Goal: Find specific page/section: Find specific page/section

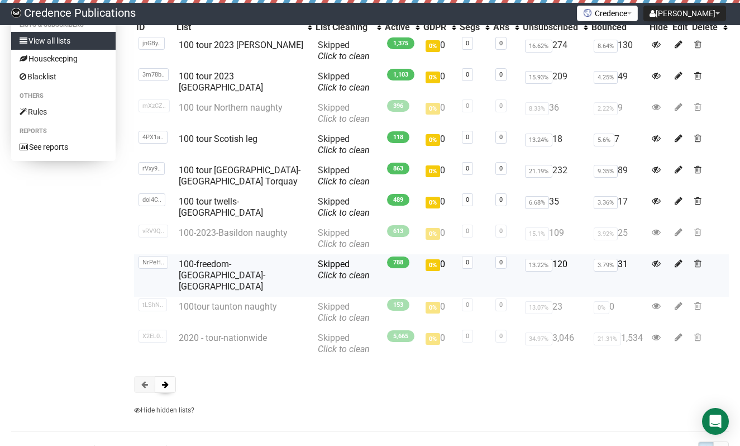
scroll to position [109, 0]
click at [162, 375] on button at bounding box center [165, 383] width 21 height 17
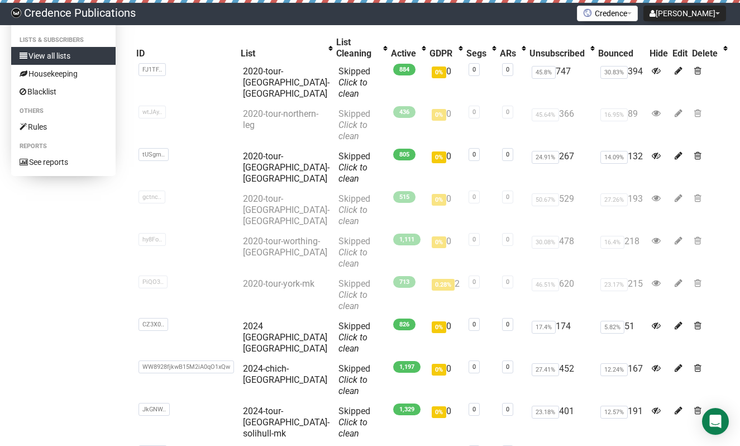
scroll to position [103, 0]
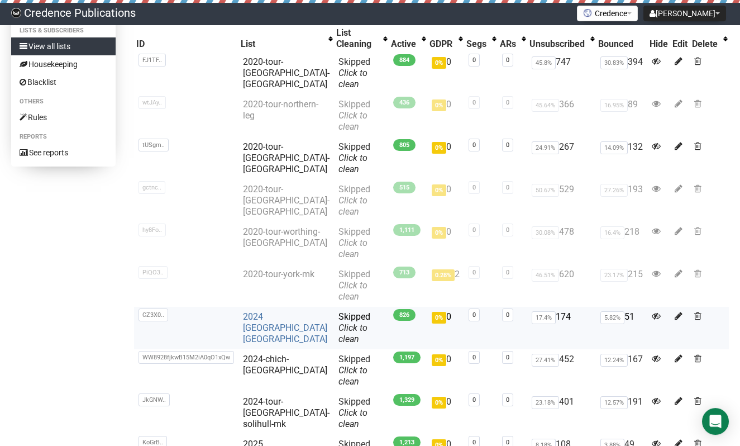
click at [264, 311] on link "2024 Swansea Gloucester" at bounding box center [285, 327] width 84 height 33
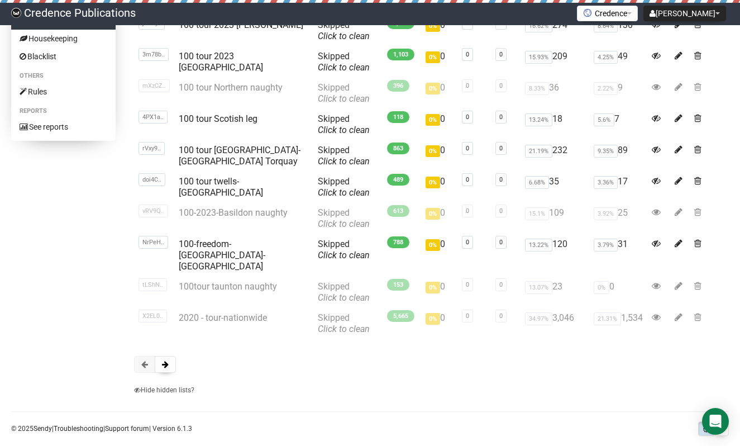
scroll to position [133, 0]
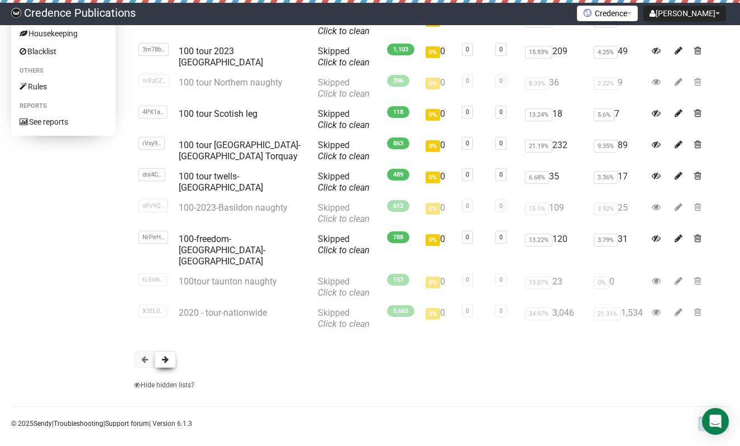
click at [164, 355] on span at bounding box center [165, 359] width 7 height 8
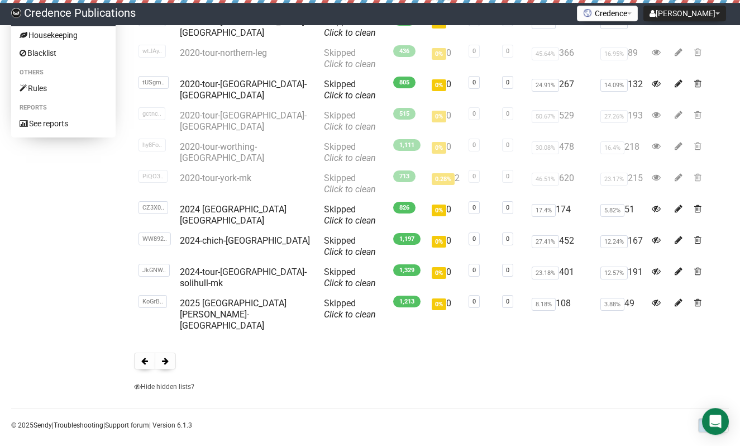
scroll to position [133, 0]
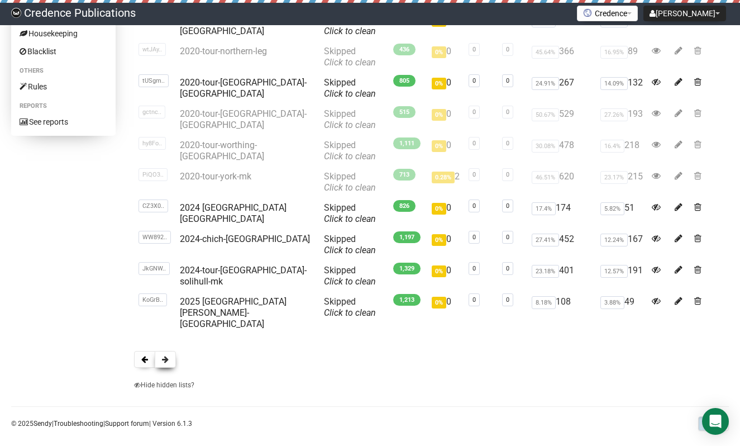
click at [166, 355] on span at bounding box center [165, 359] width 7 height 8
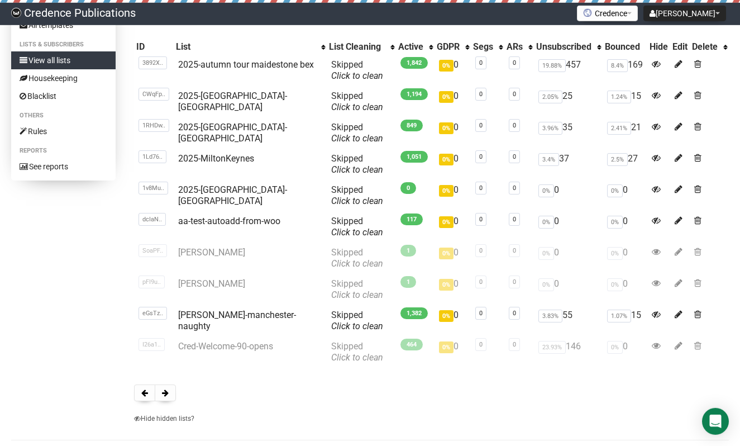
scroll to position [106, 0]
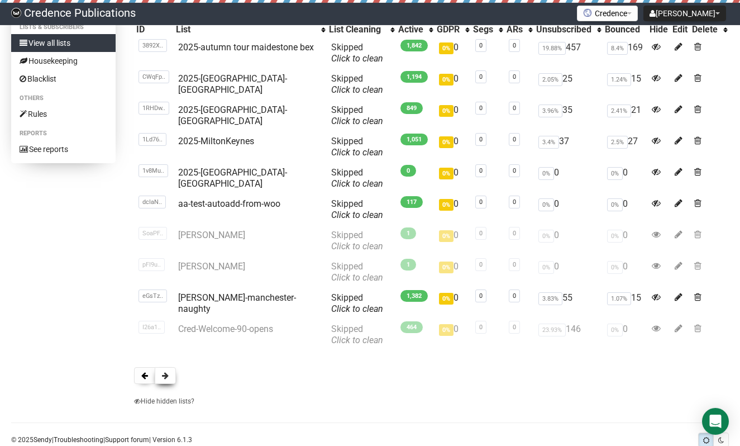
click at [166, 376] on span at bounding box center [165, 375] width 7 height 8
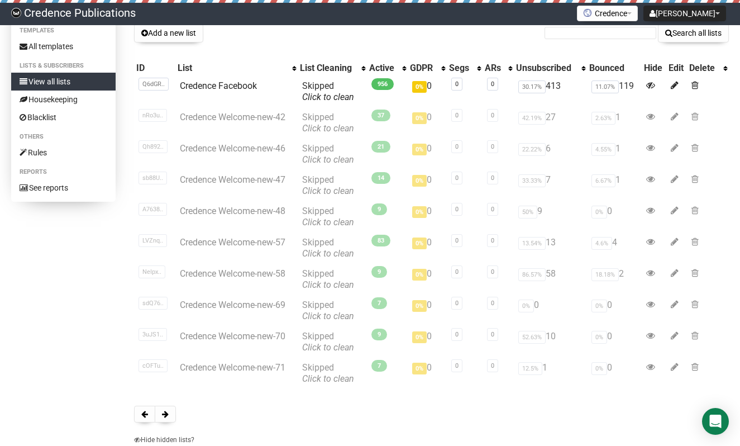
scroll to position [133, 0]
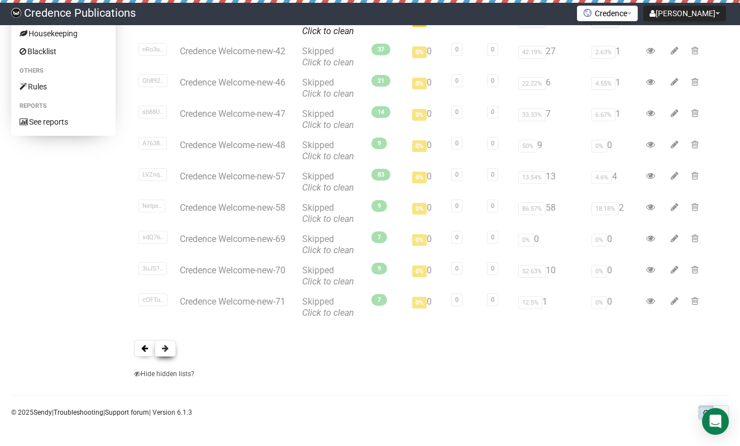
click at [168, 349] on span at bounding box center [165, 348] width 7 height 8
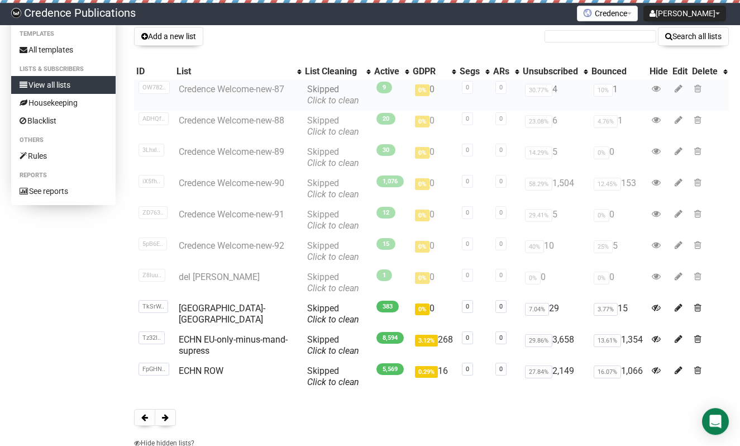
scroll to position [64, 0]
click at [140, 415] on button at bounding box center [144, 417] width 21 height 17
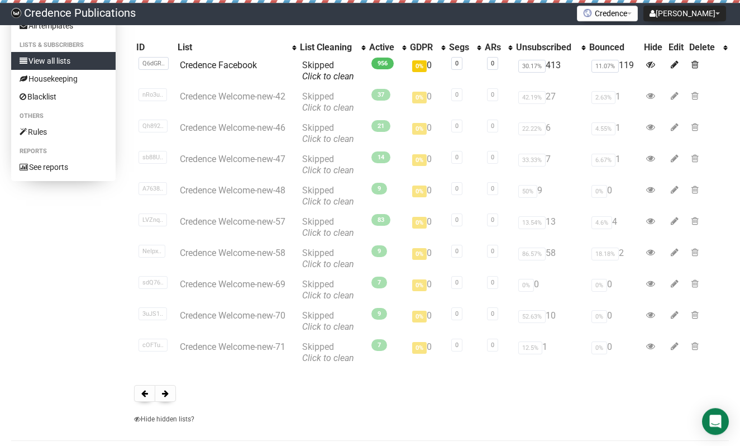
scroll to position [133, 0]
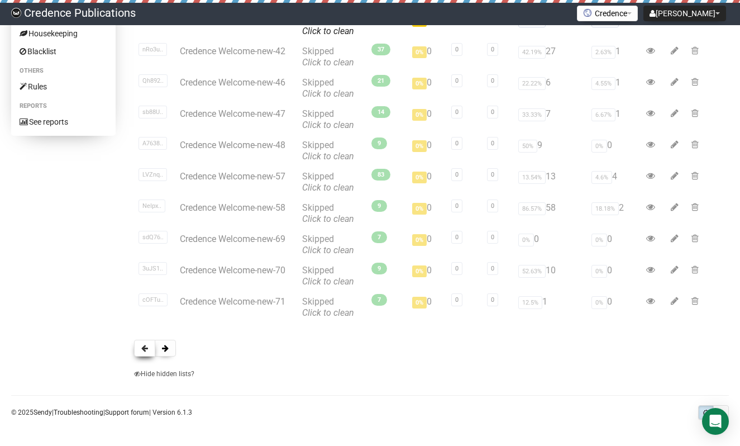
click at [147, 347] on span at bounding box center [144, 348] width 7 height 8
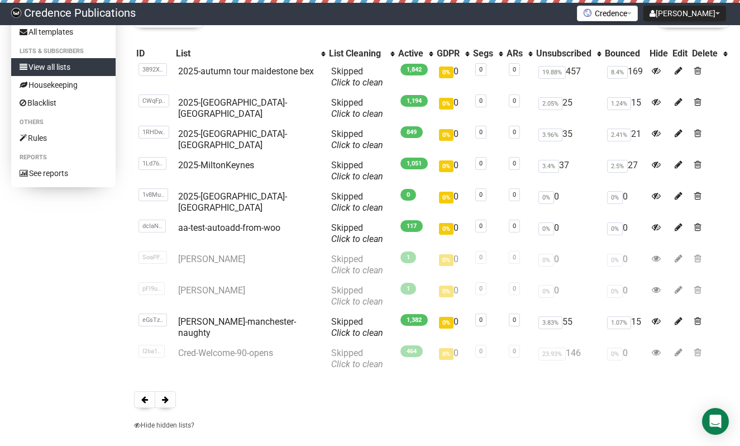
scroll to position [79, 0]
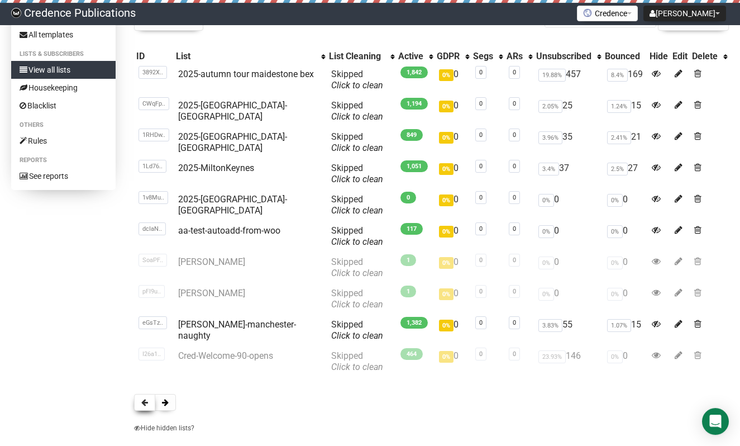
click at [142, 403] on span at bounding box center [144, 402] width 7 height 8
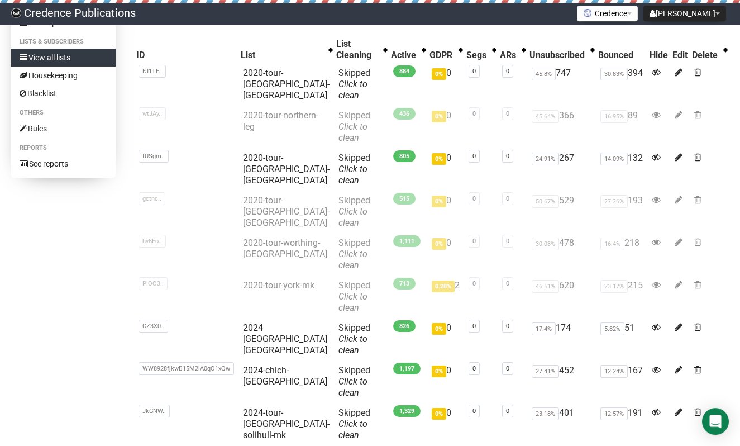
scroll to position [97, 0]
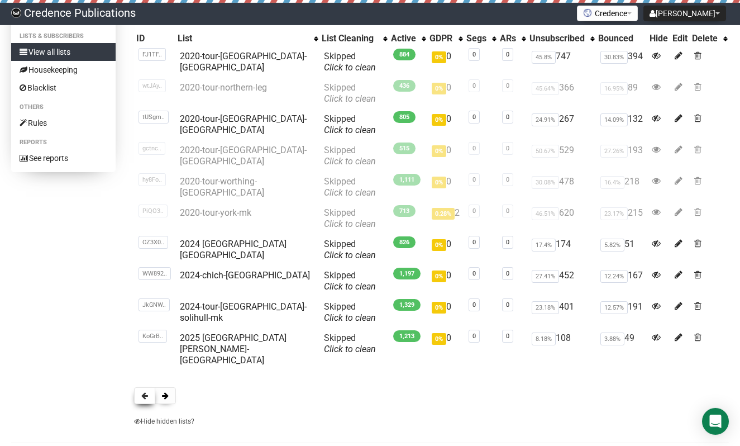
click at [145, 391] on span at bounding box center [144, 395] width 7 height 8
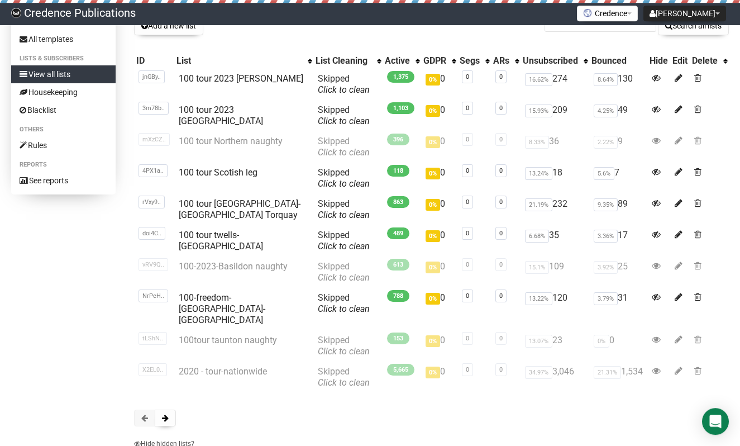
scroll to position [133, 0]
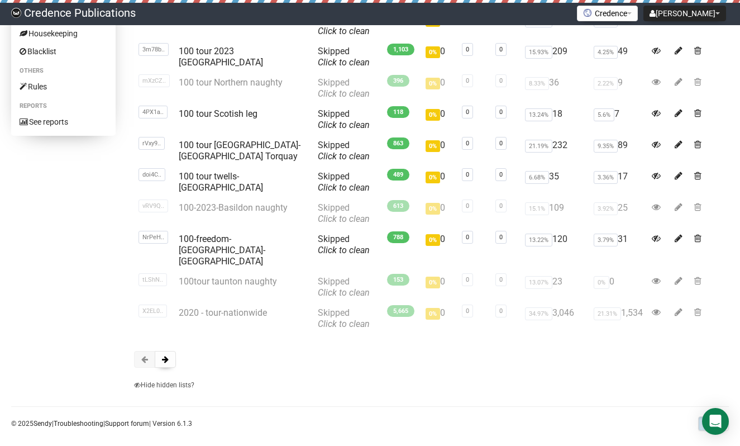
click at [144, 355] on span at bounding box center [144, 359] width 7 height 8
click at [163, 355] on span at bounding box center [165, 359] width 7 height 8
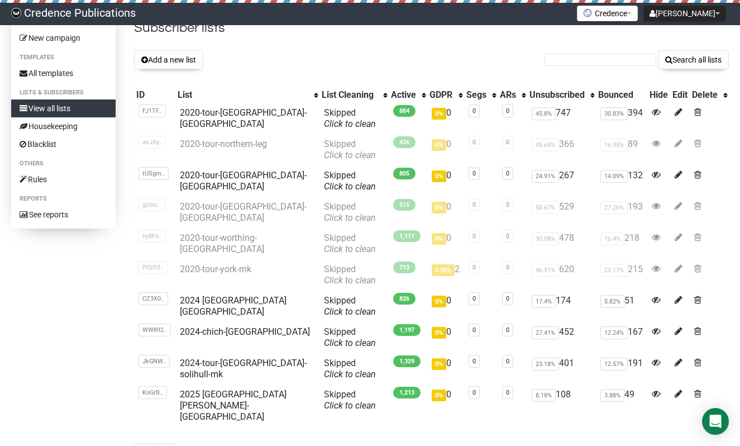
scroll to position [88, 0]
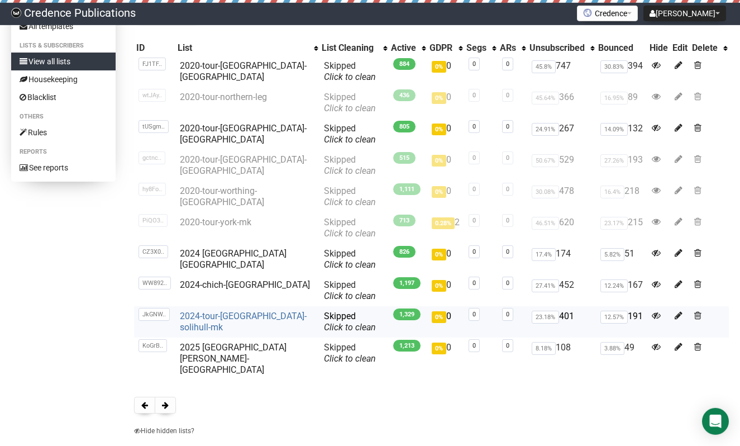
click at [210, 313] on link "2024-tour-elstree-solihull-mk" at bounding box center [243, 321] width 127 height 22
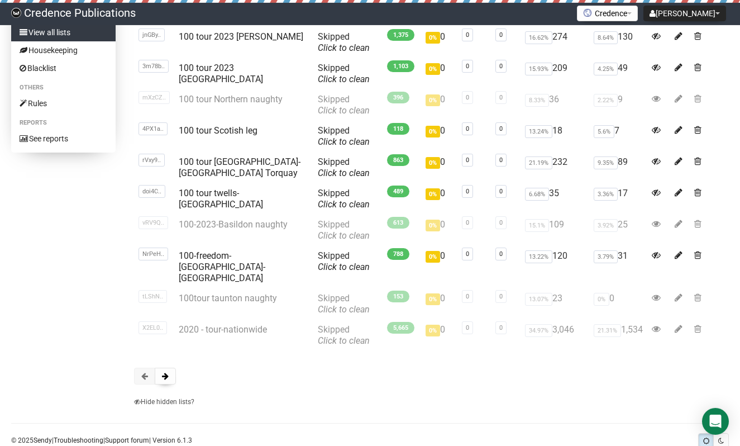
scroll to position [133, 0]
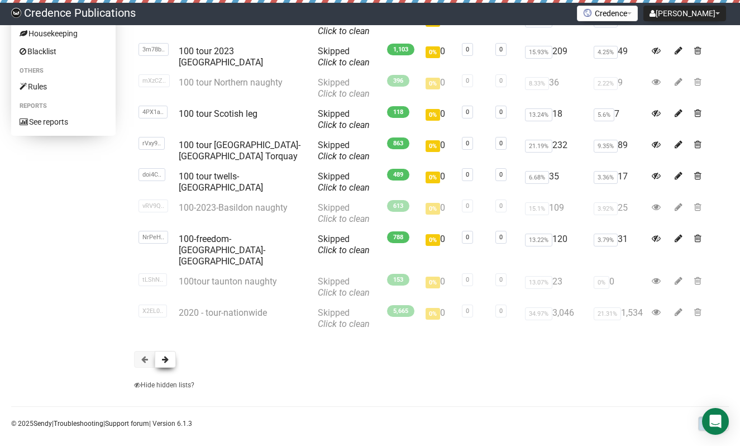
click at [169, 351] on button at bounding box center [165, 359] width 21 height 17
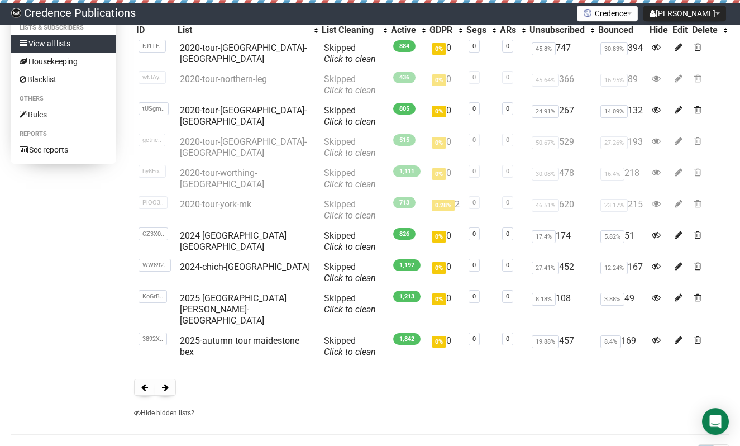
scroll to position [107, 0]
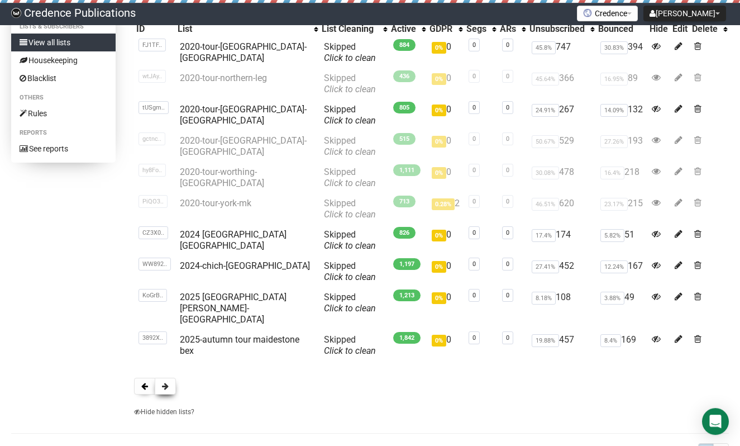
click at [169, 377] on button at bounding box center [165, 385] width 21 height 17
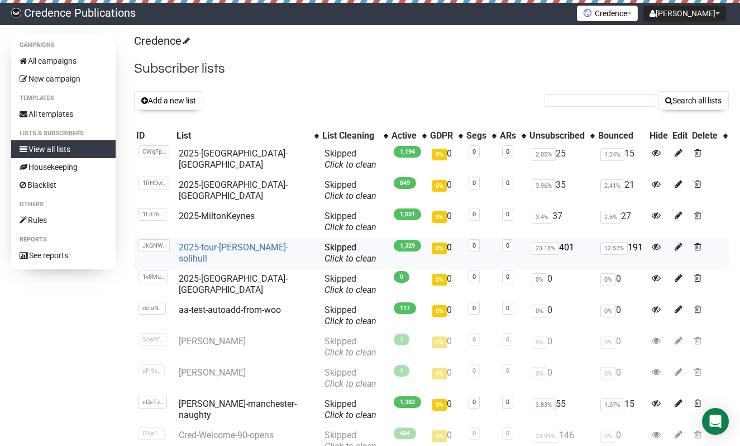
click at [192, 248] on link "2025-tour-nott-solihull" at bounding box center [233, 253] width 109 height 22
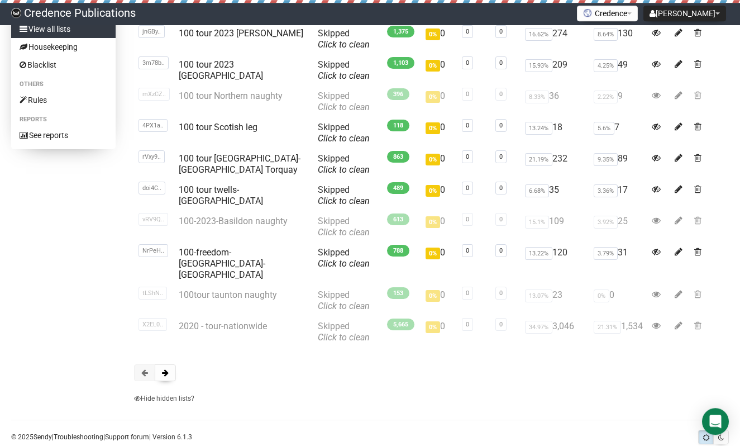
scroll to position [117, 0]
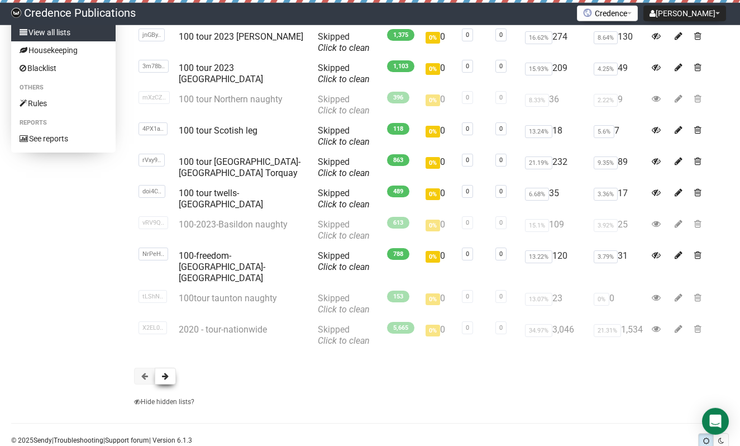
click at [164, 372] on span at bounding box center [165, 376] width 7 height 8
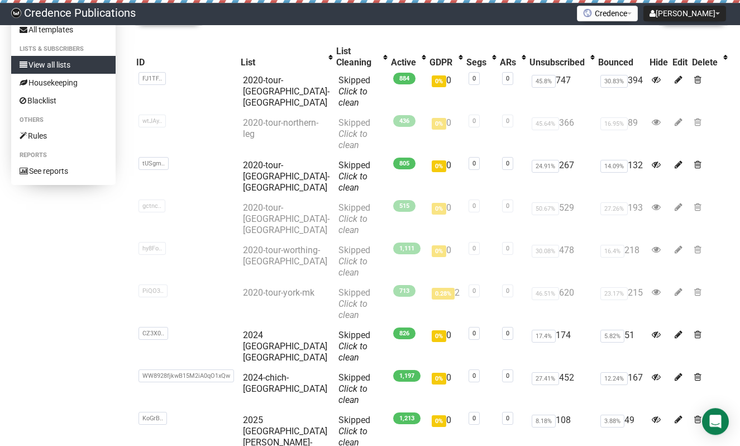
scroll to position [145, 0]
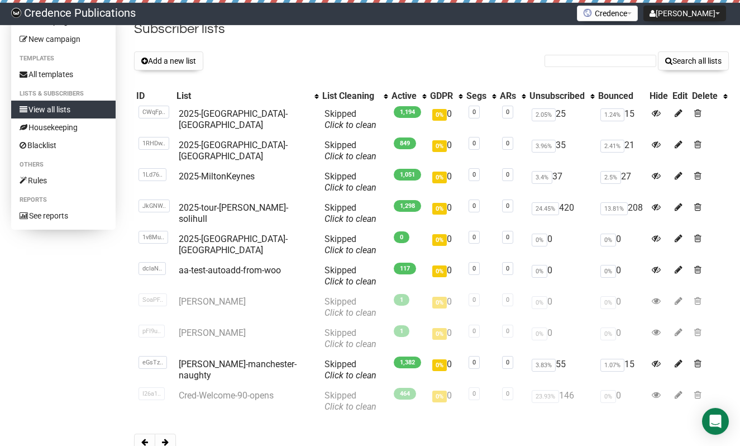
scroll to position [78, 0]
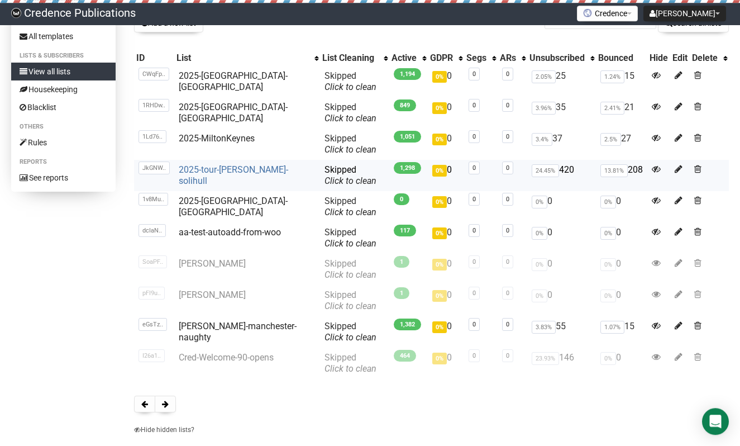
click at [213, 168] on link "2025-tour-nott-solihull" at bounding box center [233, 175] width 109 height 22
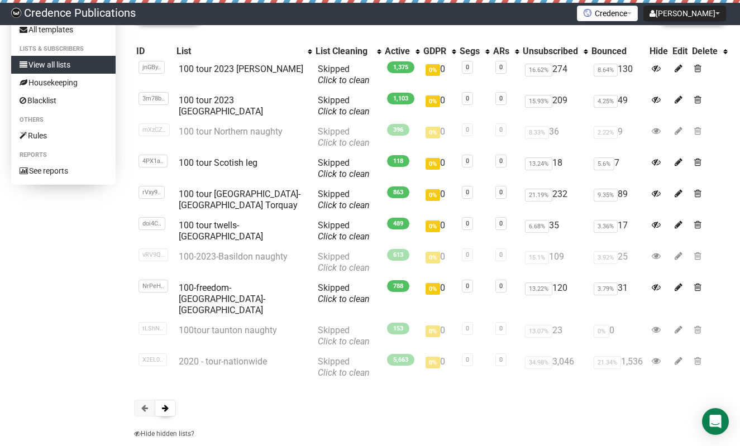
scroll to position [79, 0]
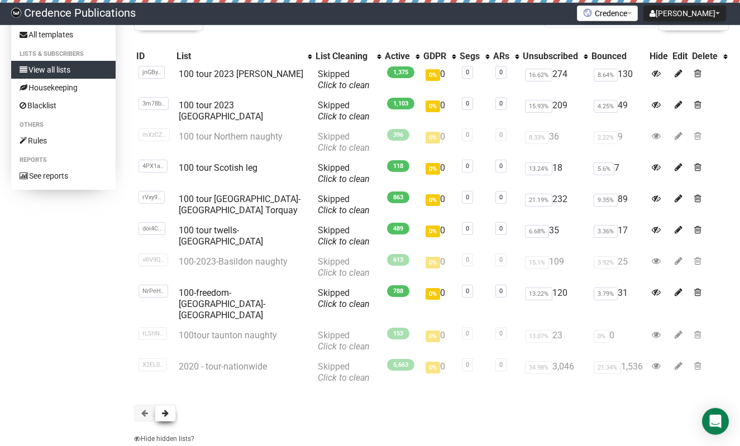
click at [164, 409] on span at bounding box center [165, 413] width 7 height 8
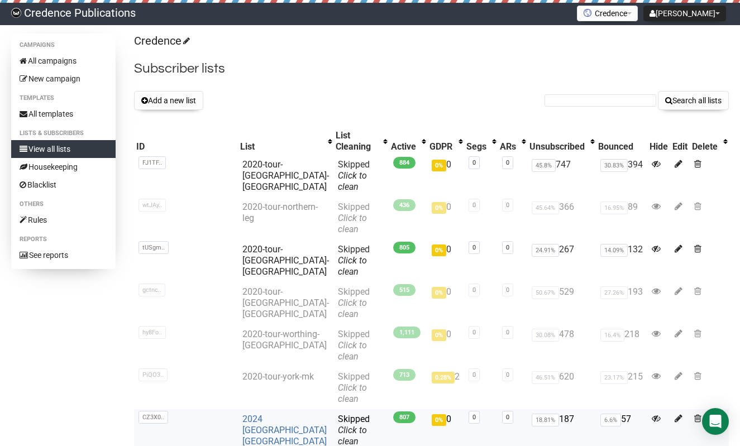
click at [261, 414] on link "2024 [GEOGRAPHIC_DATA] [GEOGRAPHIC_DATA]" at bounding box center [284, 430] width 84 height 33
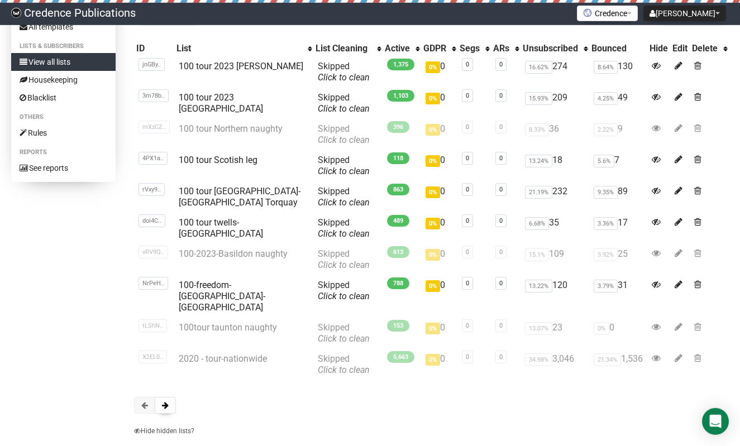
scroll to position [88, 0]
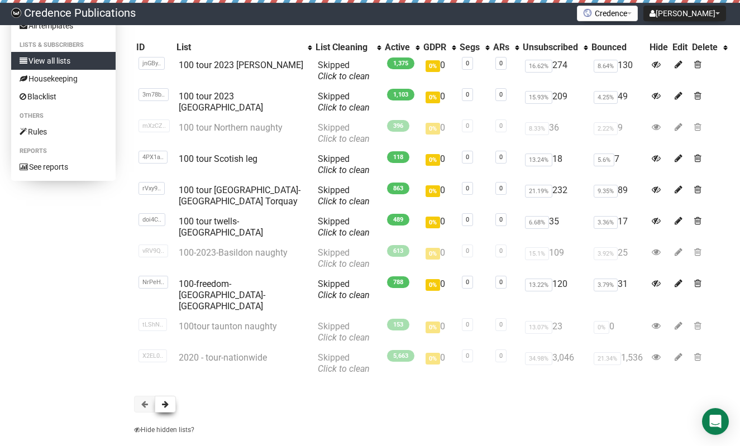
click at [162, 397] on button at bounding box center [165, 404] width 21 height 17
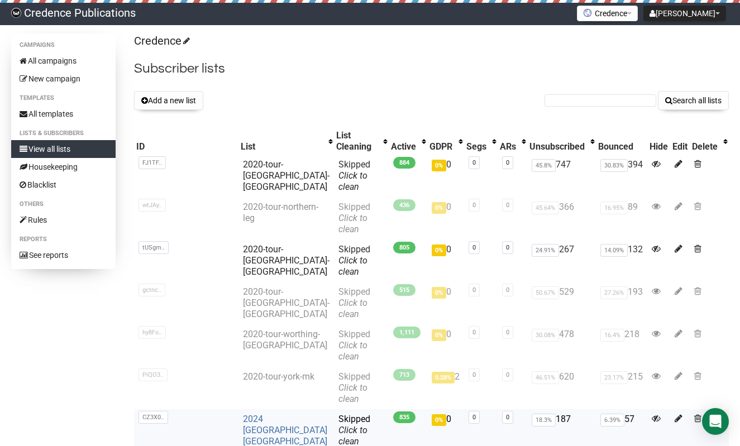
click at [257, 414] on link "2024 [GEOGRAPHIC_DATA] [GEOGRAPHIC_DATA]" at bounding box center [285, 430] width 84 height 33
